Goal: Transaction & Acquisition: Purchase product/service

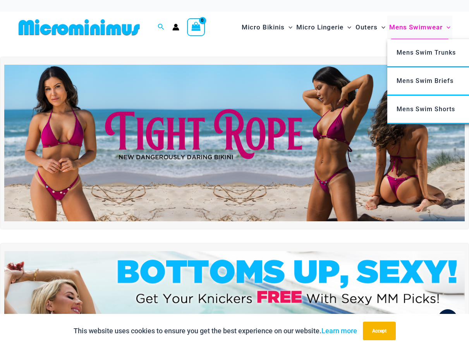
click at [403, 26] on span "Mens Swimwear" at bounding box center [415, 27] width 53 height 20
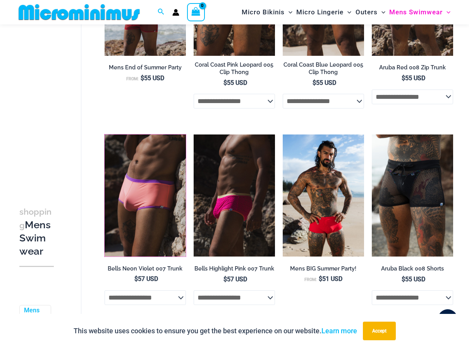
scroll to position [39, 0]
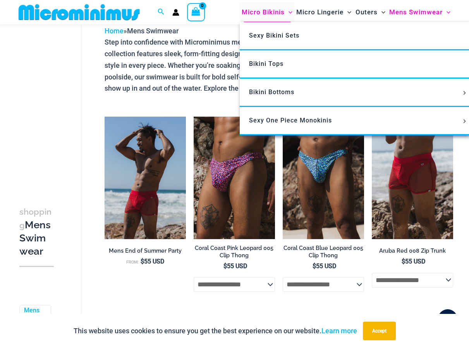
click at [268, 9] on span "Micro Bikinis" at bounding box center [263, 12] width 43 height 20
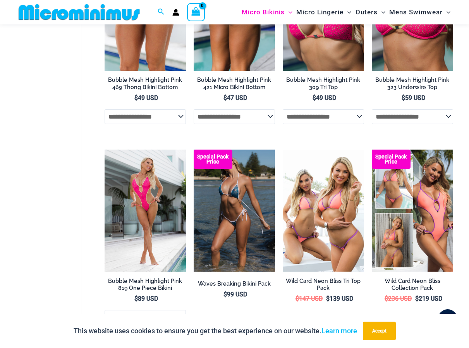
scroll to position [1233, 0]
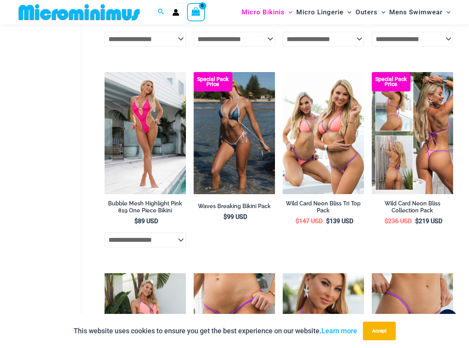
drag, startPoint x: 409, startPoint y: 150, endPoint x: 406, endPoint y: 150, distance: 3.9
click at [409, 150] on img at bounding box center [412, 133] width 81 height 122
